Goal: Information Seeking & Learning: Learn about a topic

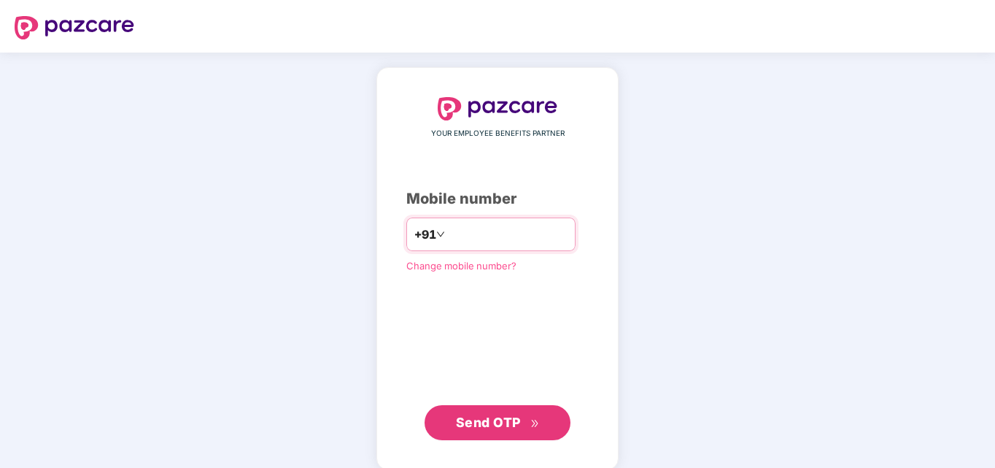
click at [449, 229] on input "number" at bounding box center [508, 234] width 120 height 23
type input "**********"
click at [484, 427] on span "Send OTP" at bounding box center [488, 421] width 65 height 15
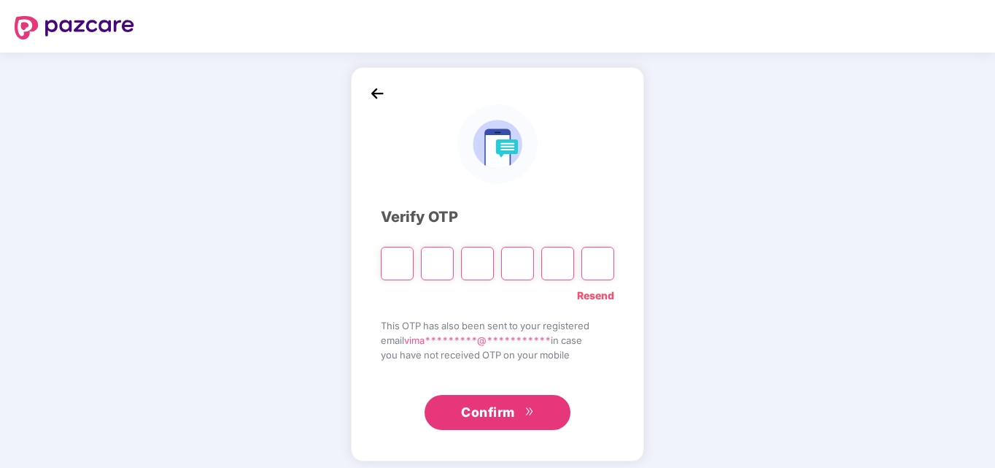
type input "*"
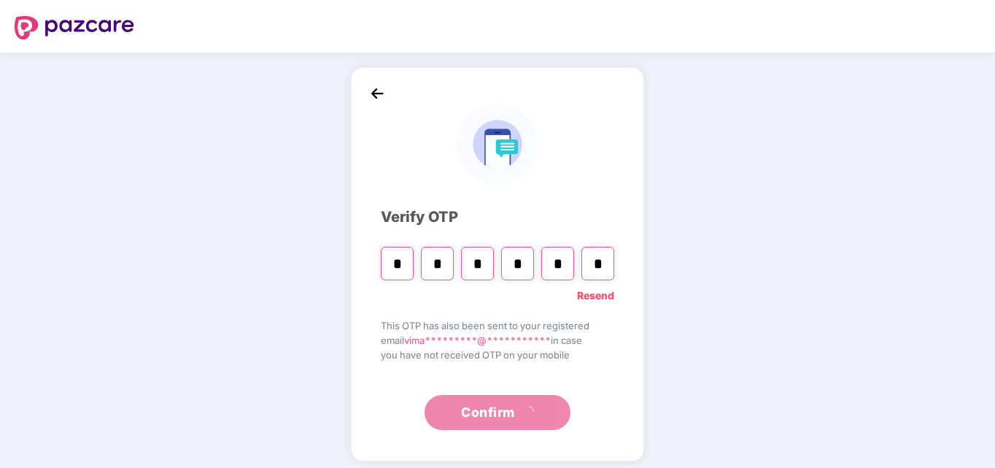
type input "*"
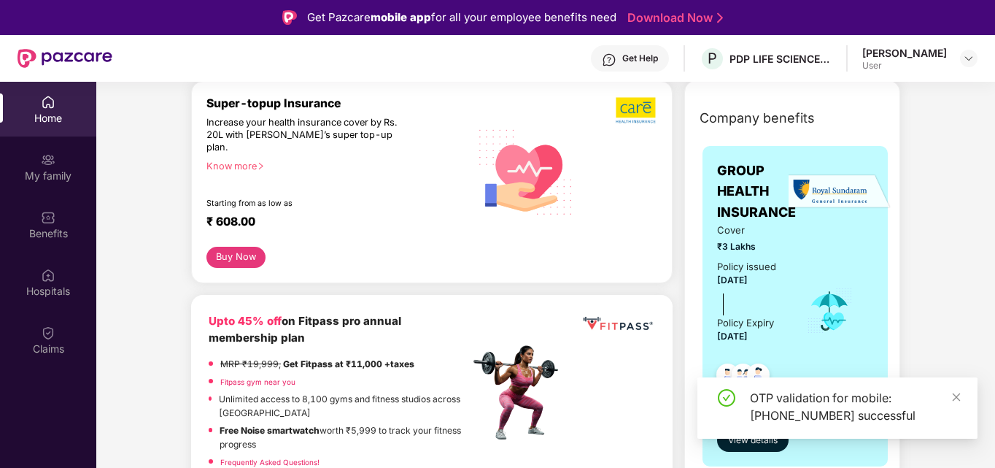
scroll to position [292, 0]
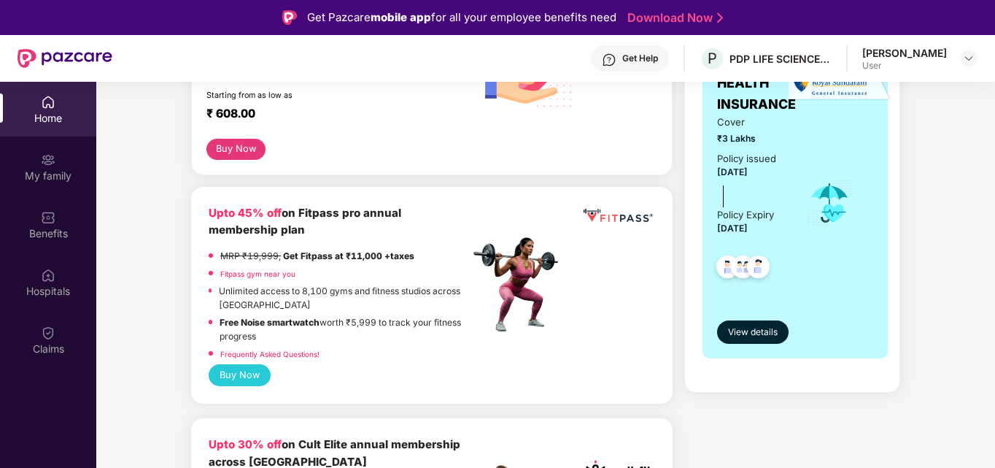
drag, startPoint x: 717, startPoint y: 135, endPoint x: 745, endPoint y: 142, distance: 28.7
click at [775, 135] on span "₹3 Lakhs" at bounding box center [751, 138] width 69 height 14
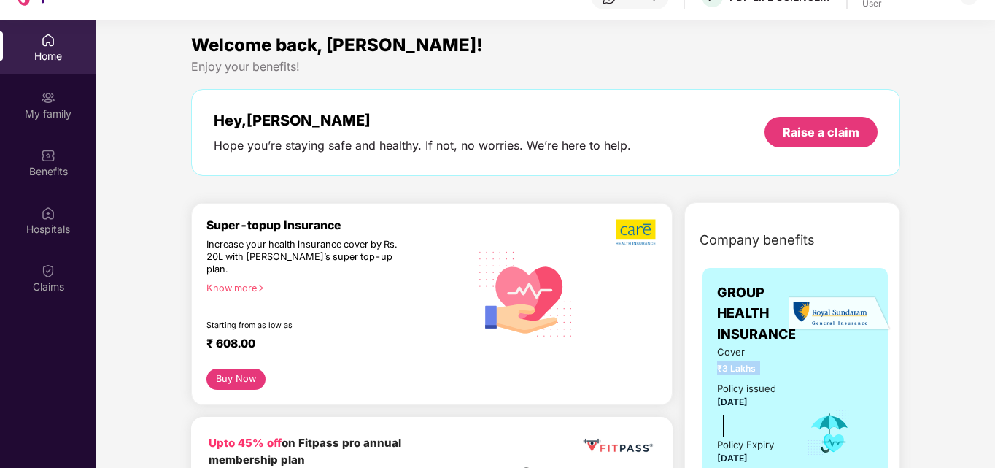
scroll to position [73, 0]
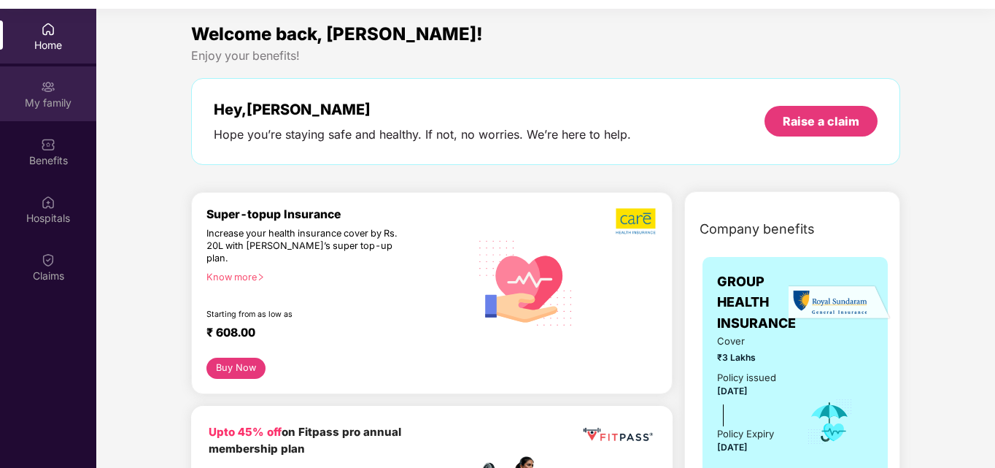
click at [34, 90] on div "My family" at bounding box center [48, 93] width 96 height 55
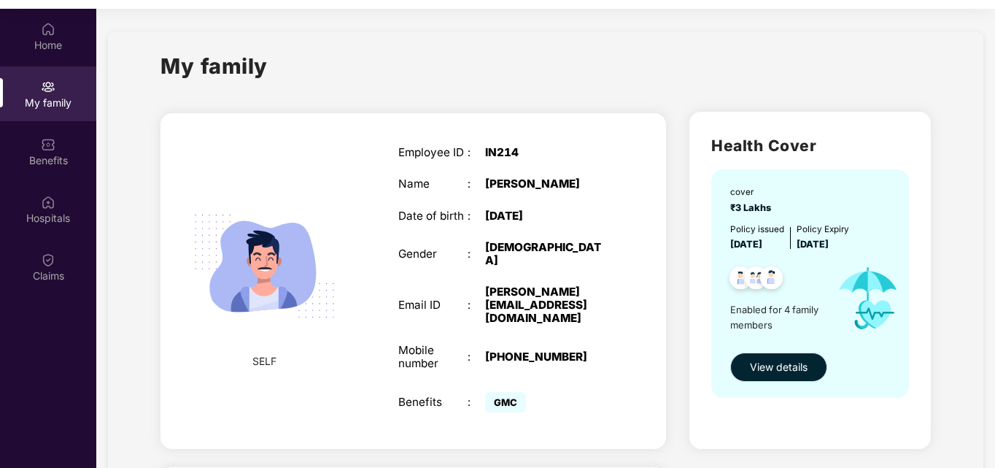
click at [781, 365] on span "View details" at bounding box center [779, 367] width 58 height 16
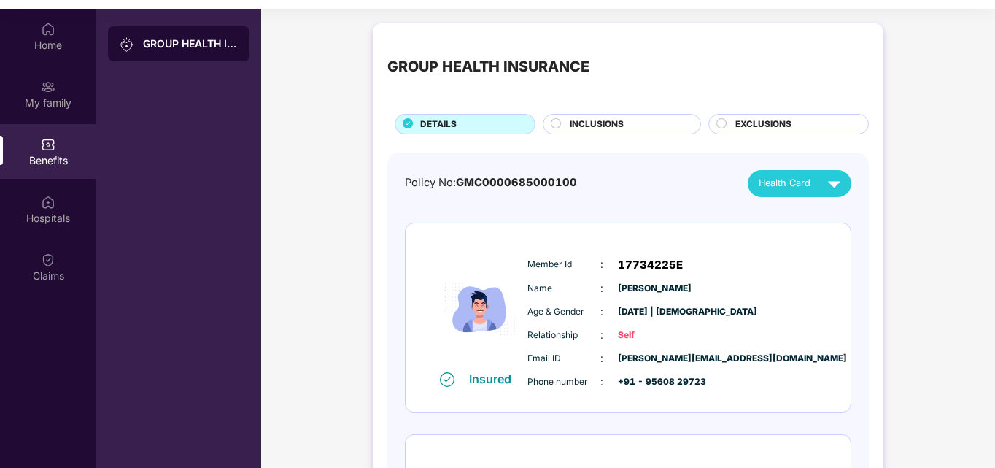
click at [811, 183] on div "Health Card" at bounding box center [803, 184] width 88 height 26
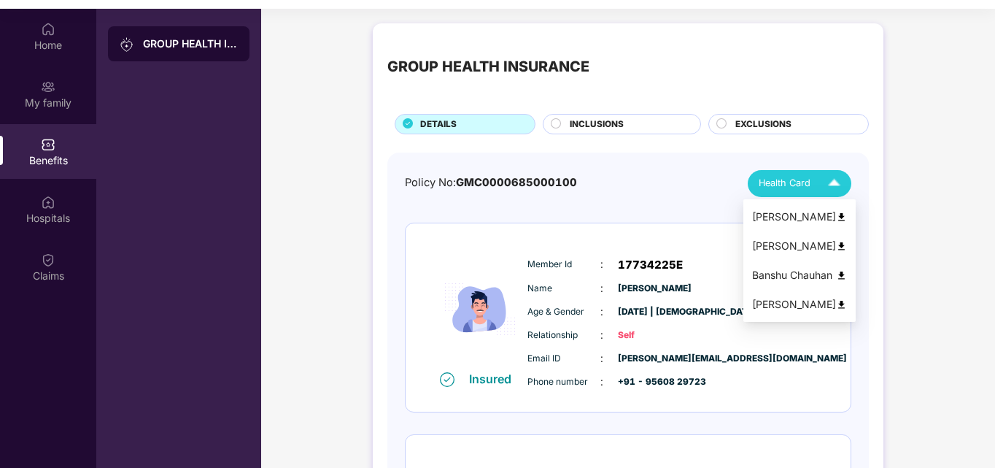
click at [841, 215] on img at bounding box center [841, 217] width 11 height 11
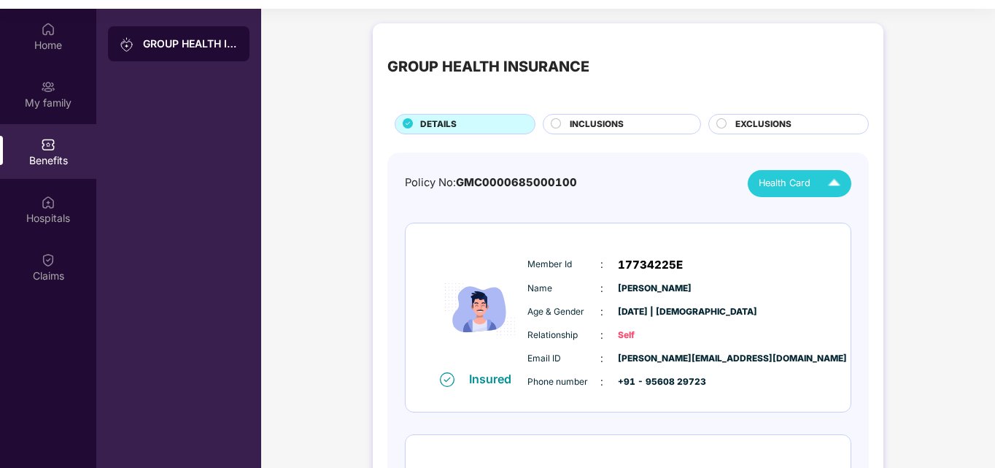
click at [816, 182] on div "Health Card" at bounding box center [803, 184] width 88 height 26
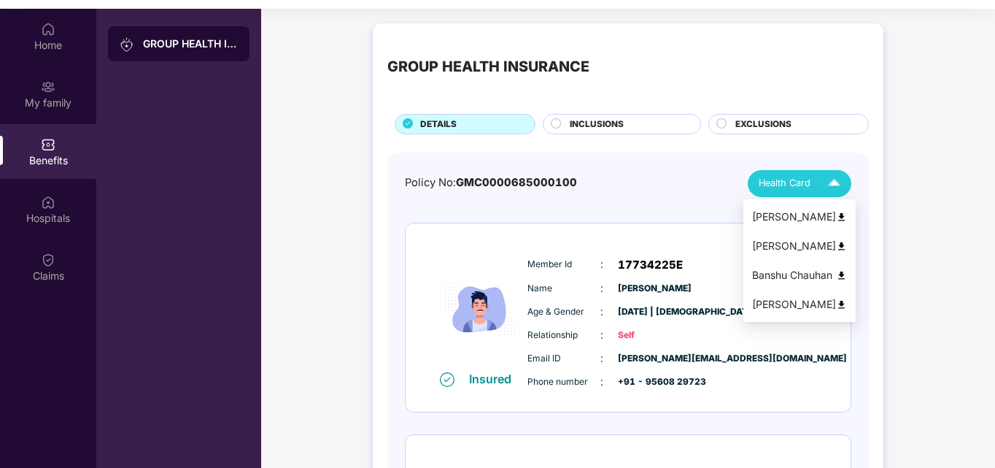
click at [840, 247] on img at bounding box center [841, 246] width 11 height 11
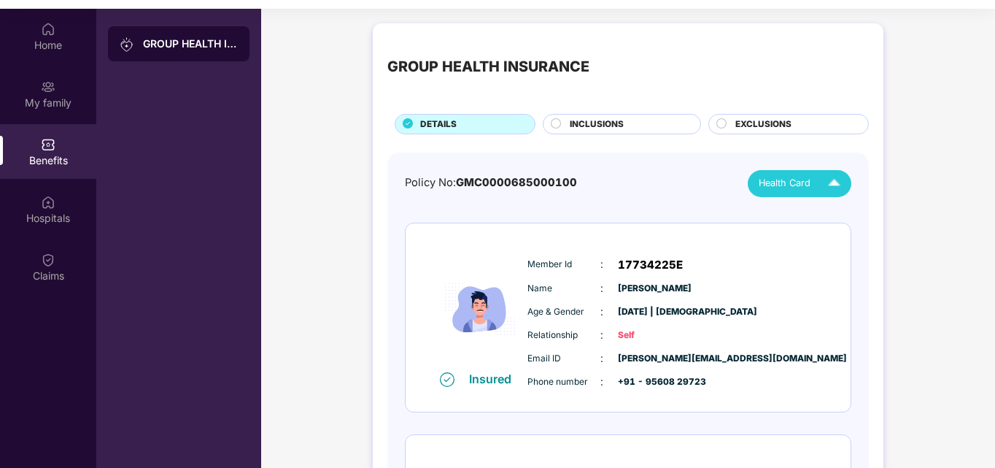
click at [814, 182] on div "Health Card" at bounding box center [803, 184] width 88 height 26
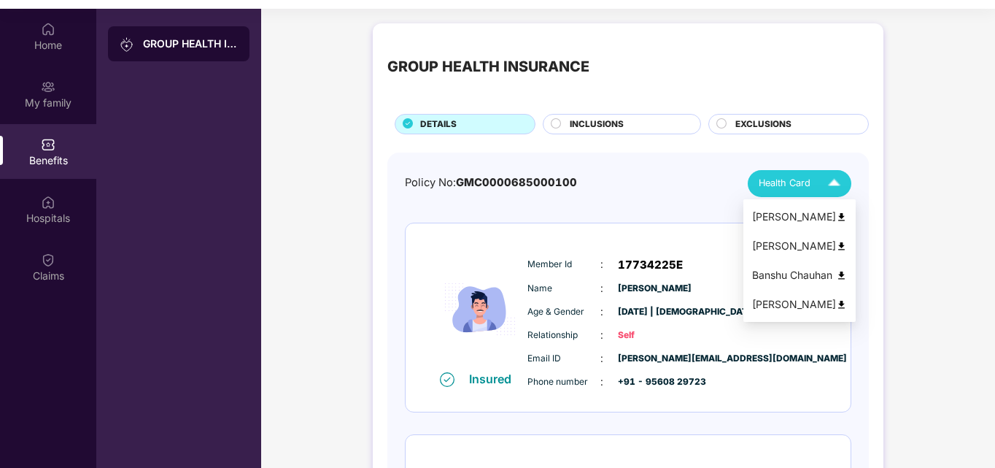
click at [843, 274] on img at bounding box center [841, 275] width 11 height 11
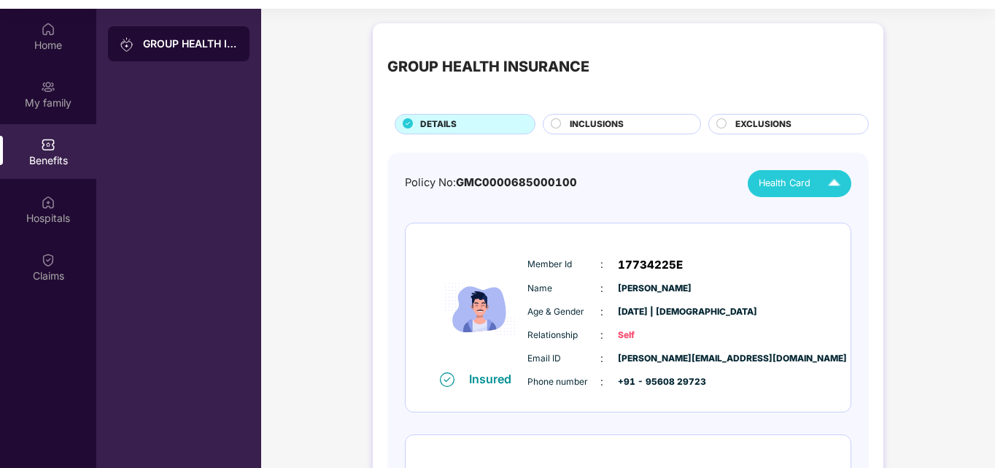
click at [841, 182] on img at bounding box center [835, 184] width 26 height 26
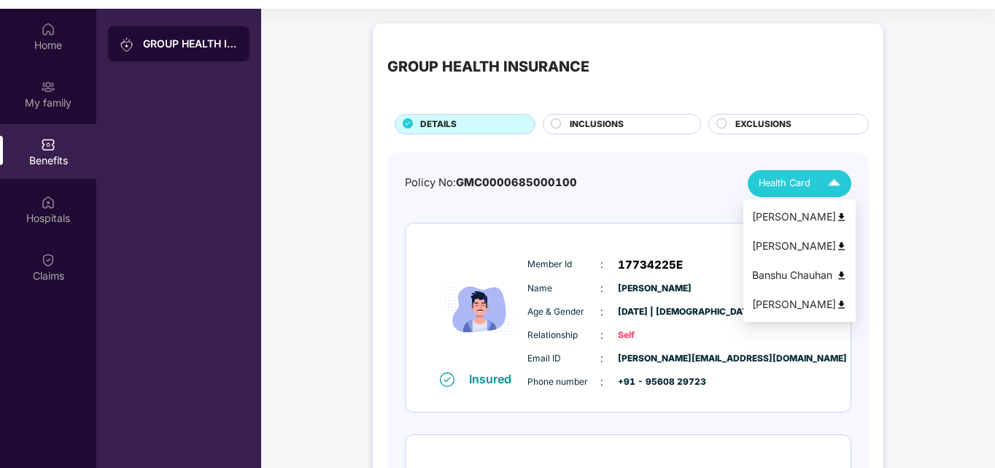
click at [840, 307] on img at bounding box center [841, 304] width 11 height 11
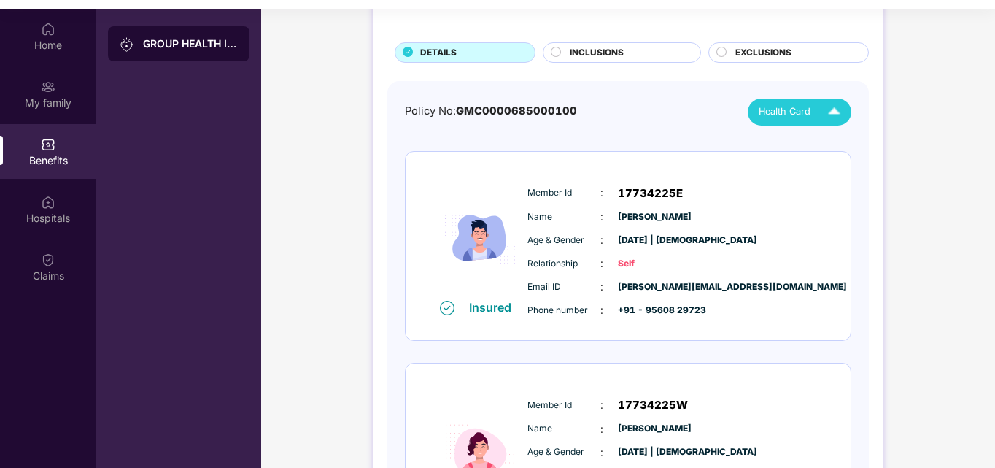
scroll to position [146, 0]
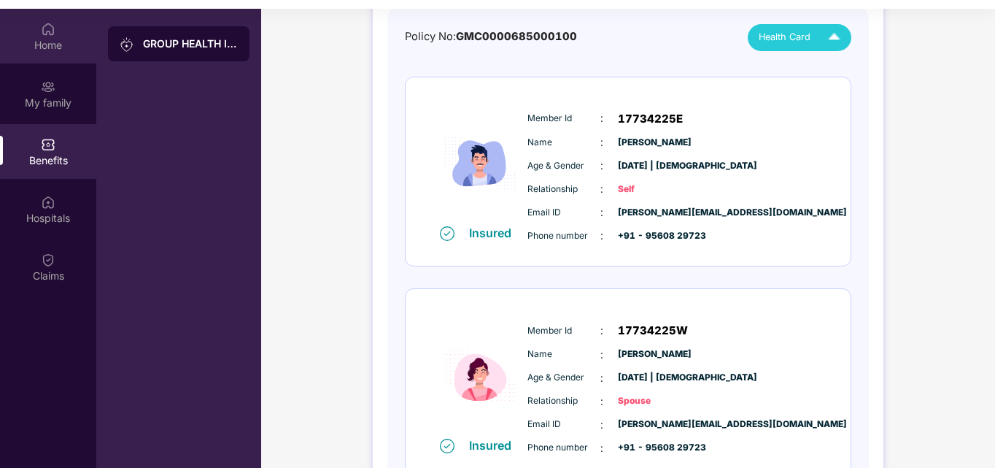
click at [39, 39] on div "Home" at bounding box center [48, 45] width 96 height 15
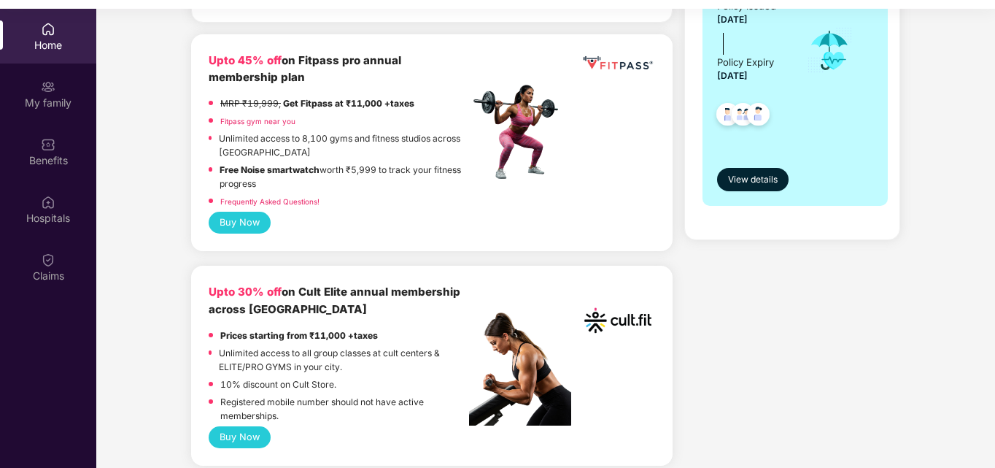
scroll to position [292, 0]
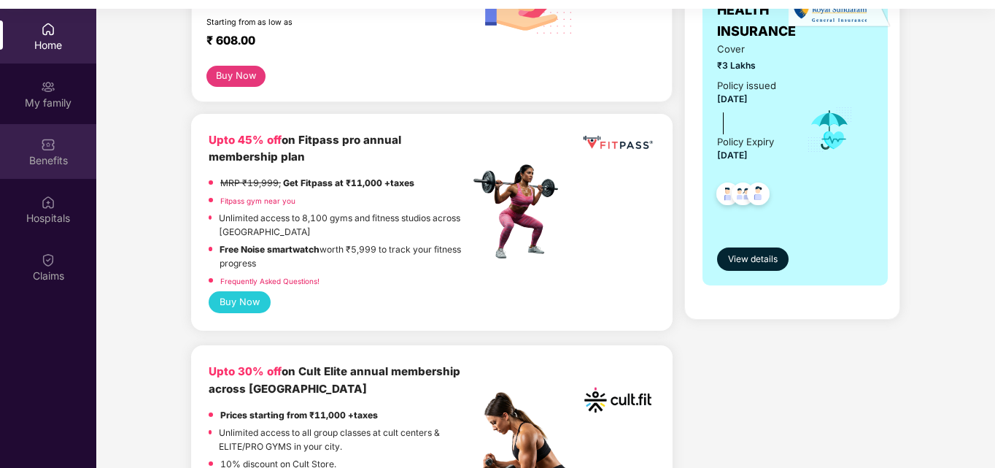
click at [51, 150] on img at bounding box center [48, 144] width 15 height 15
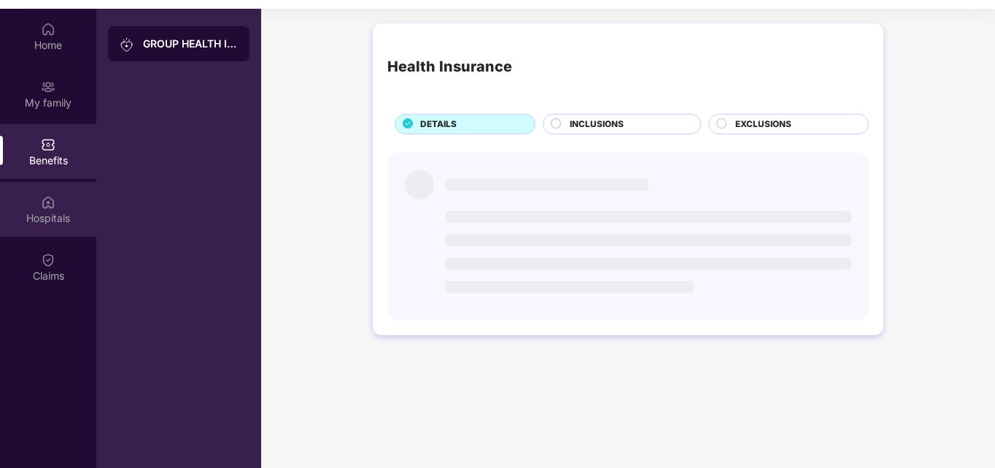
click at [52, 212] on div "Hospitals" at bounding box center [48, 218] width 96 height 15
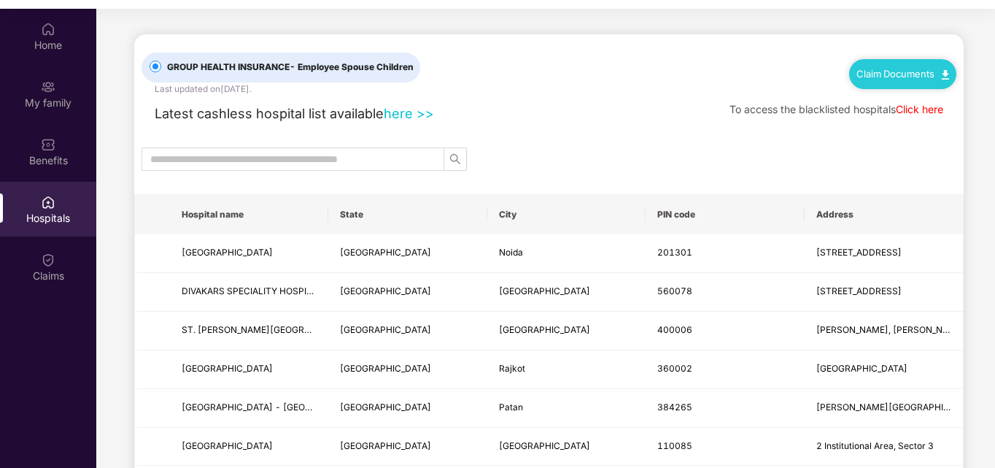
click at [946, 74] on img at bounding box center [945, 74] width 7 height 9
drag, startPoint x: 560, startPoint y: 163, endPoint x: 555, endPoint y: 174, distance: 12.1
click at [560, 164] on div at bounding box center [549, 158] width 830 height 23
click at [417, 113] on link "here >>" at bounding box center [409, 113] width 50 height 16
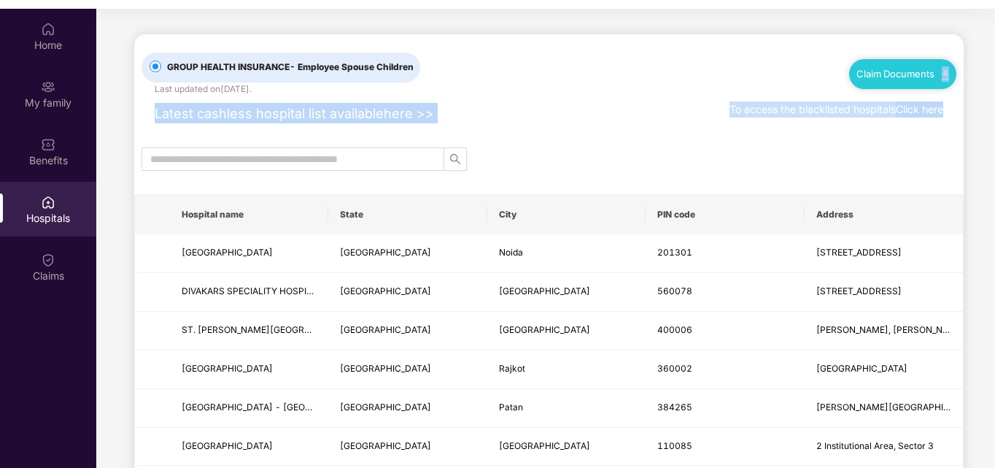
drag, startPoint x: 993, startPoint y: 82, endPoint x: 996, endPoint y: 142, distance: 59.9
click at [994, 142] on html "Get Pazcare mobile app for all your employee benefits need Download Now Get Hel…" at bounding box center [497, 161] width 995 height 468
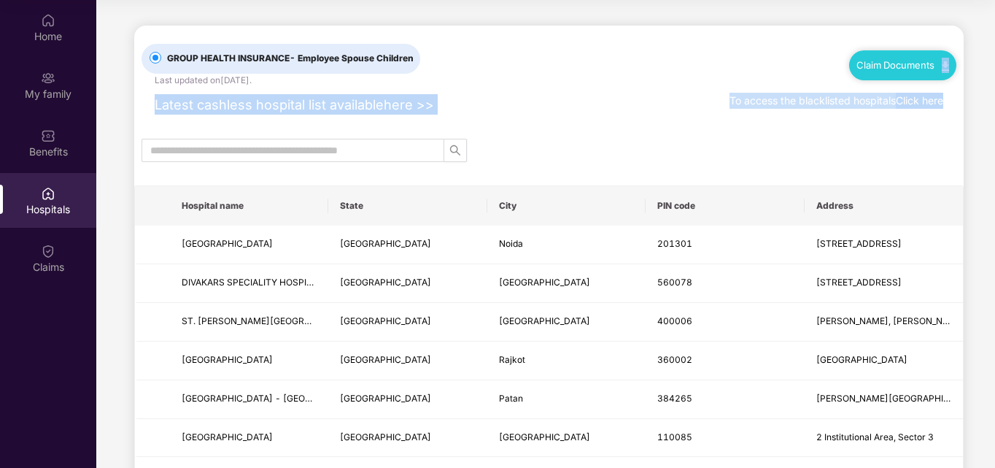
drag, startPoint x: 695, startPoint y: 126, endPoint x: 685, endPoint y: 131, distance: 11.4
